Goal: Navigation & Orientation: Understand site structure

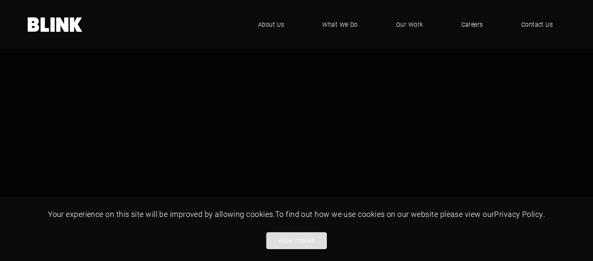
click at [308, 236] on button "Allow cookies" at bounding box center [296, 241] width 61 height 17
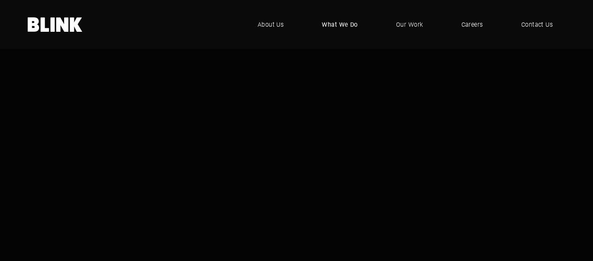
click at [347, 19] on link "What We Do" at bounding box center [340, 24] width 62 height 25
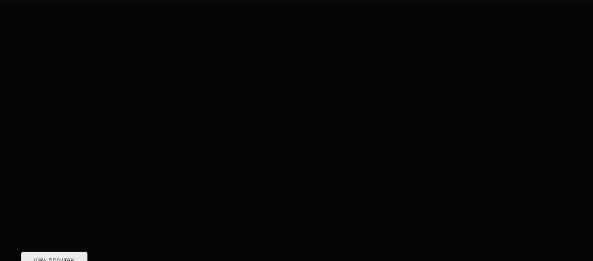
scroll to position [48, 0]
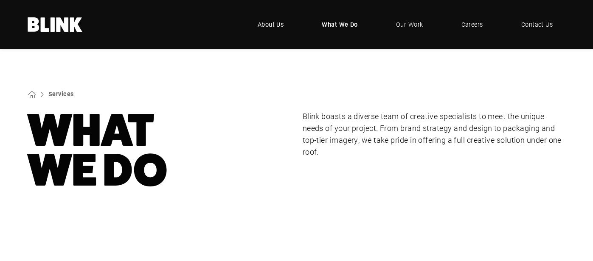
click at [263, 27] on span "About Us" at bounding box center [271, 24] width 26 height 9
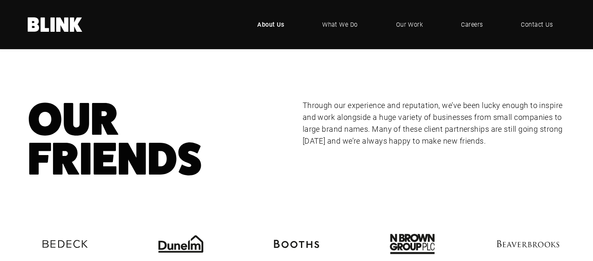
scroll to position [1333, 0]
